Goal: Task Accomplishment & Management: Use online tool/utility

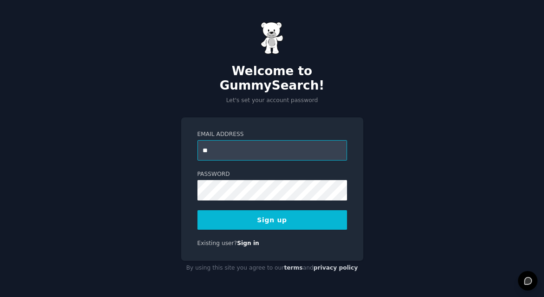
click at [246, 147] on input "**" at bounding box center [271, 150] width 149 height 20
click at [240, 210] on button "Sign up" at bounding box center [271, 219] width 149 height 19
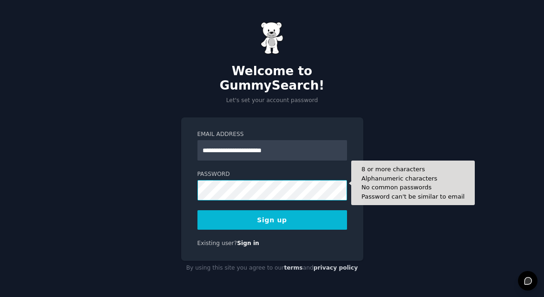
click at [197, 210] on button "Sign up" at bounding box center [271, 219] width 149 height 19
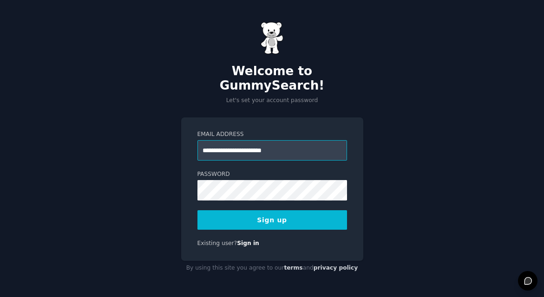
click at [248, 143] on input "**********" at bounding box center [271, 150] width 149 height 20
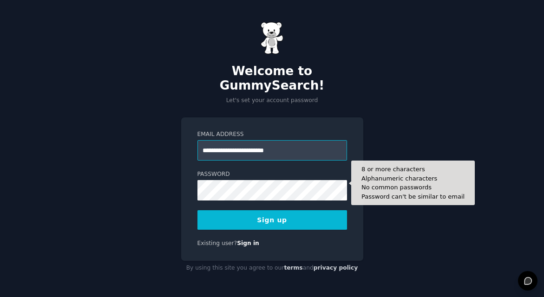
type input "**********"
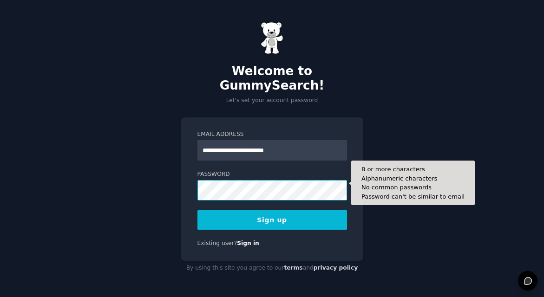
click at [197, 210] on button "Sign up" at bounding box center [271, 219] width 149 height 19
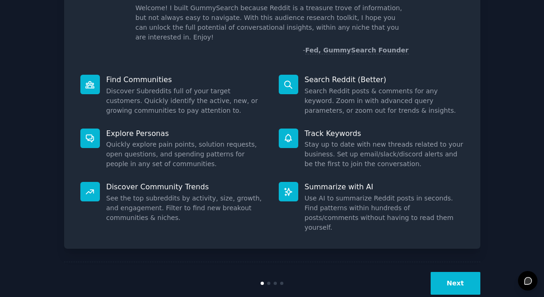
scroll to position [66, 0]
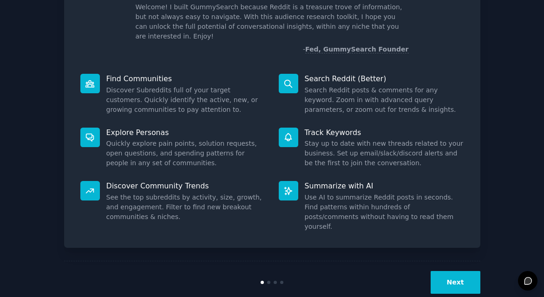
click at [454, 271] on button "Next" at bounding box center [455, 282] width 50 height 23
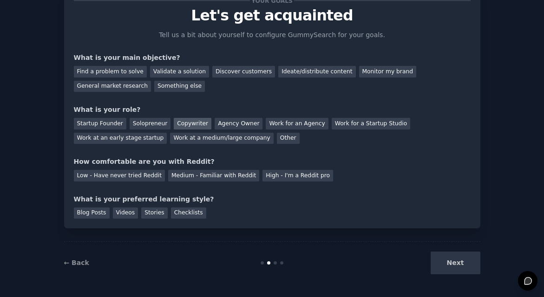
click at [189, 121] on div "Copywriter" at bounding box center [193, 124] width 38 height 12
click at [464, 263] on div "Next" at bounding box center [410, 263] width 139 height 23
click at [94, 208] on div "Blog Posts" at bounding box center [92, 214] width 36 height 12
click at [456, 261] on div "Next" at bounding box center [410, 263] width 139 height 23
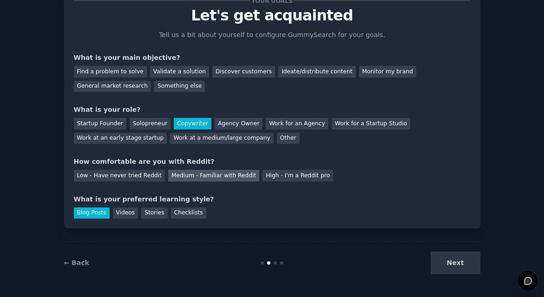
click at [210, 170] on div "Medium - Familiar with Reddit" at bounding box center [213, 176] width 91 height 12
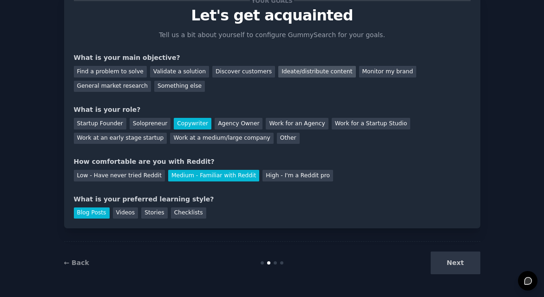
click at [278, 68] on div "Ideate/distribute content" at bounding box center [316, 72] width 77 height 12
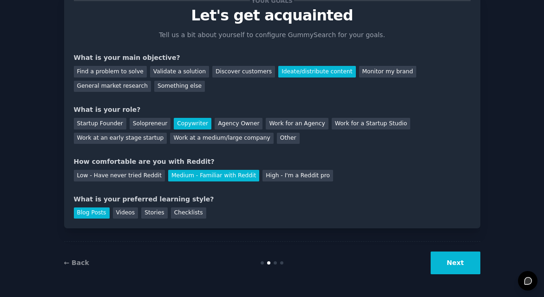
click at [465, 265] on button "Next" at bounding box center [455, 263] width 50 height 23
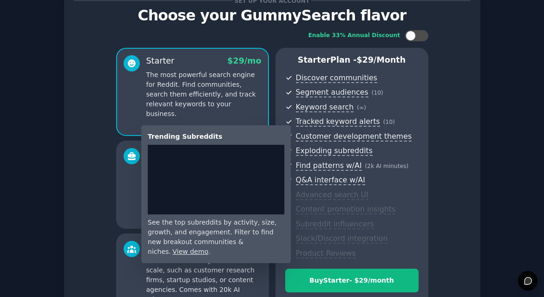
scroll to position [148, 0]
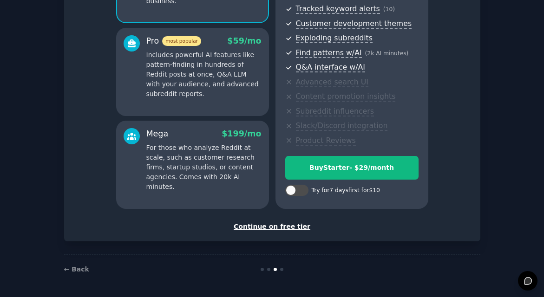
click at [264, 227] on div "Continue on free tier" at bounding box center [272, 227] width 396 height 10
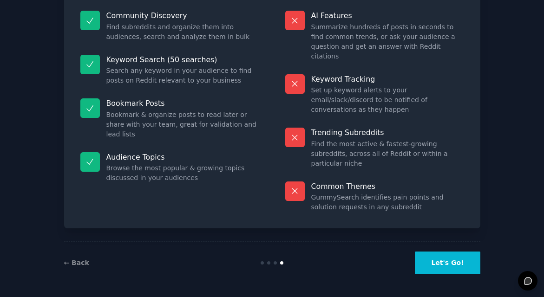
scroll to position [65, 0]
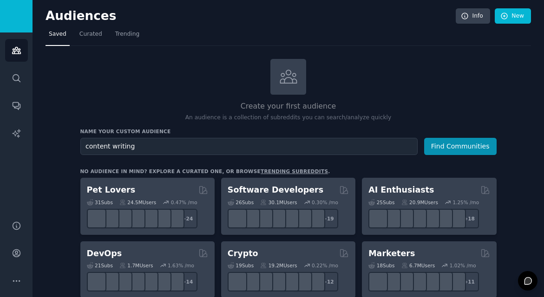
type input "content writing"
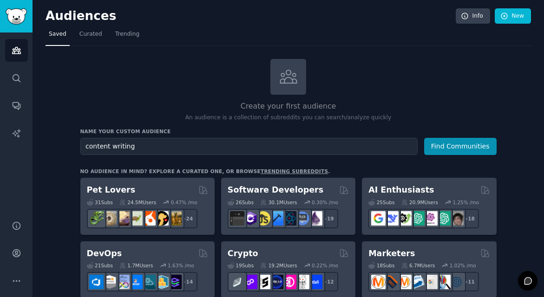
click at [424, 138] on button "Find Communities" at bounding box center [460, 146] width 72 height 17
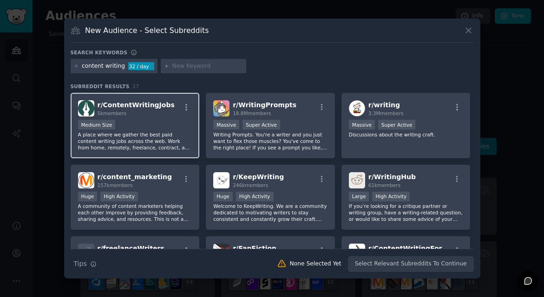
click at [139, 115] on div "5k members" at bounding box center [135, 113] width 77 height 6
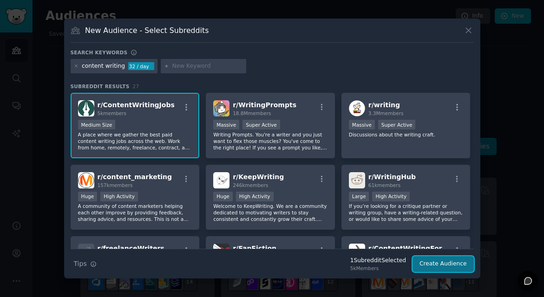
click at [437, 265] on button "Create Audience" at bounding box center [442, 264] width 61 height 16
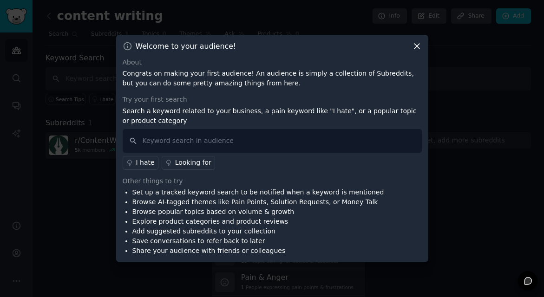
click at [155, 161] on link "I hate" at bounding box center [141, 163] width 36 height 14
